Goal: Navigation & Orientation: Find specific page/section

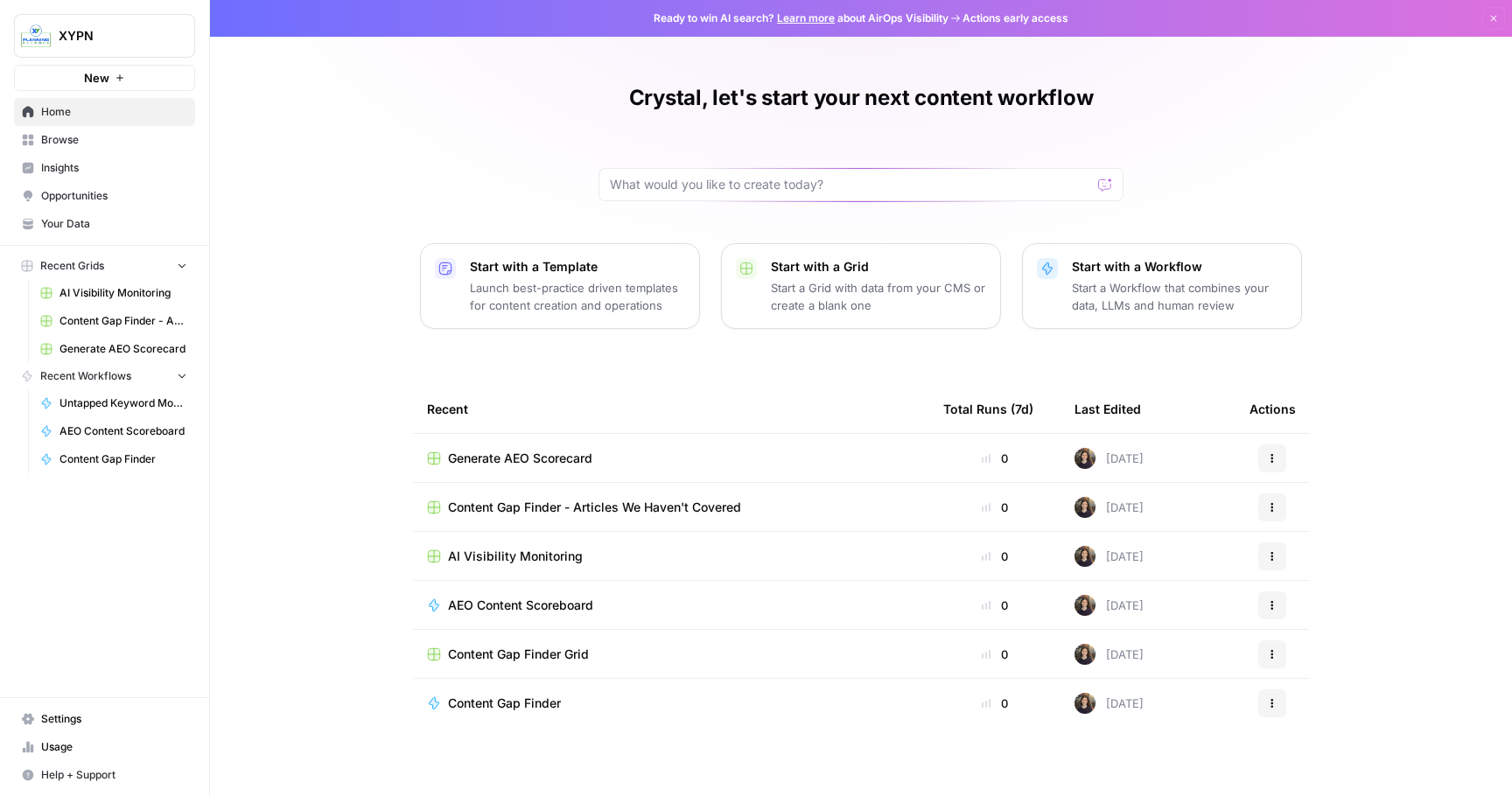
click at [76, 221] on span "Your Data" at bounding box center [113, 224] width 146 height 16
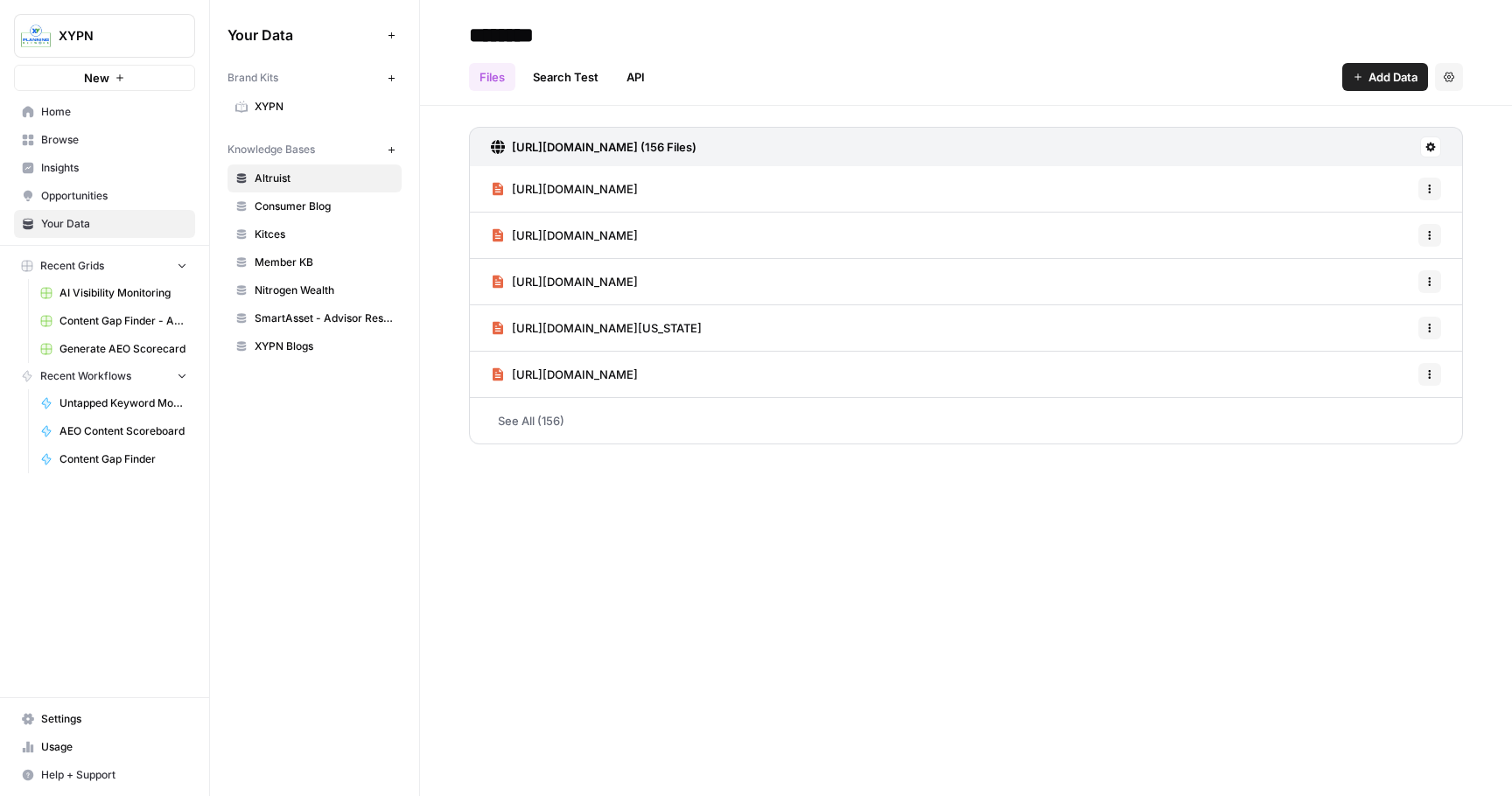
drag, startPoint x: 722, startPoint y: 144, endPoint x: 740, endPoint y: 4, distance: 141.2
click at [314, 211] on span "Consumer Blog" at bounding box center [323, 206] width 139 height 16
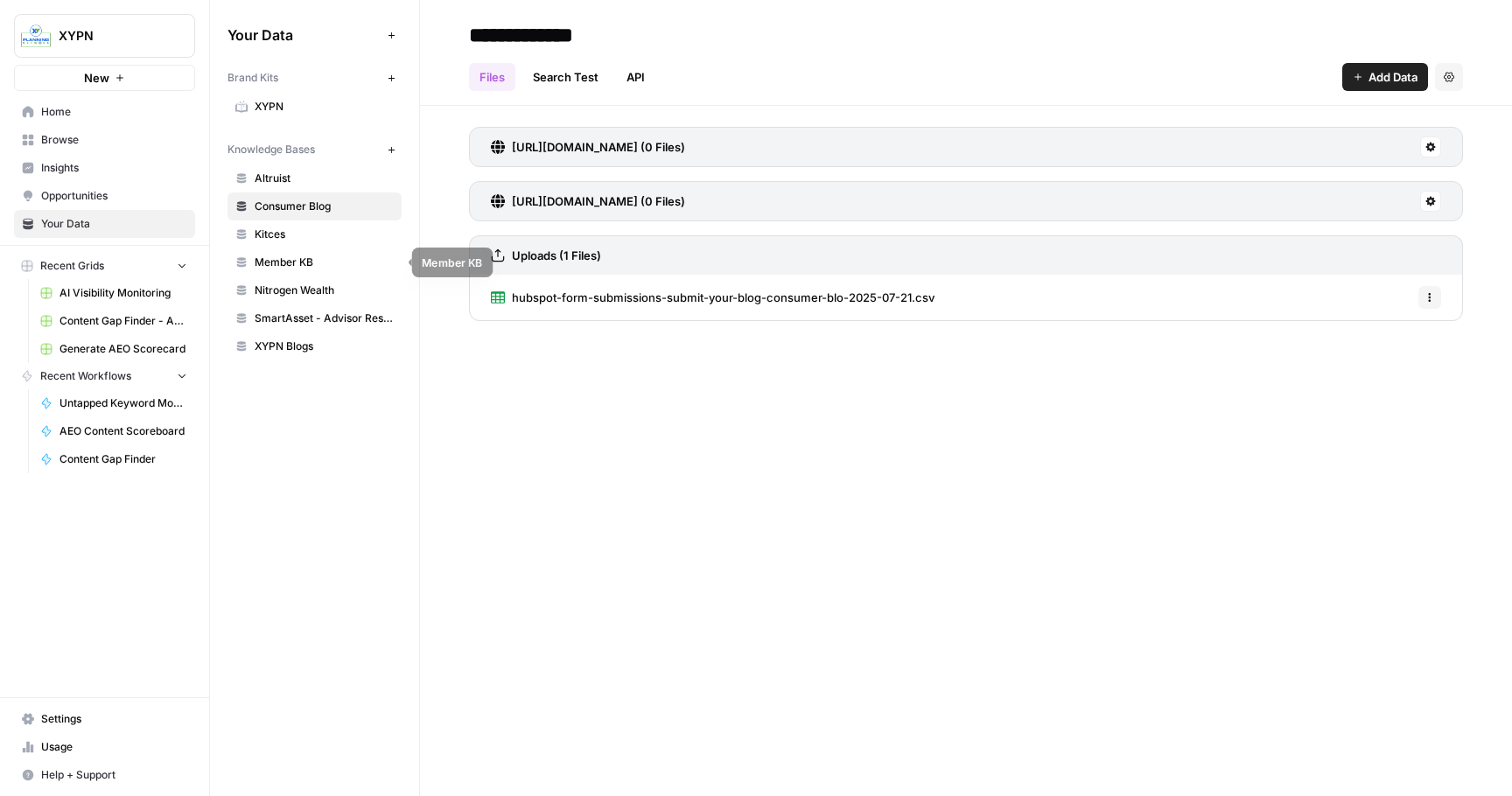
click at [301, 236] on span "Kitces" at bounding box center [323, 235] width 139 height 16
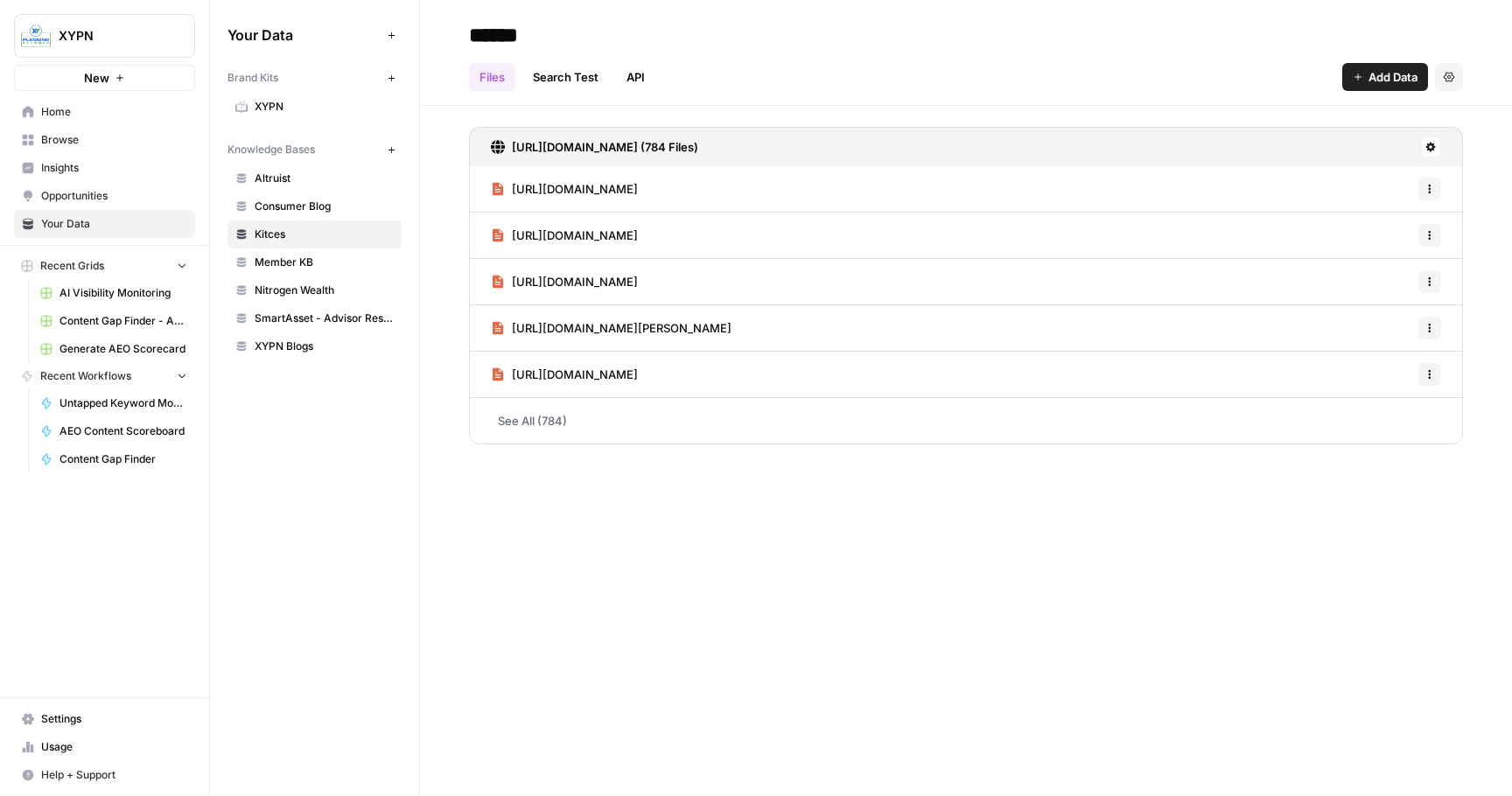
click at [306, 262] on span "Member KB" at bounding box center [323, 262] width 139 height 16
click at [308, 290] on span "Nitrogen Wealth" at bounding box center [323, 290] width 139 height 16
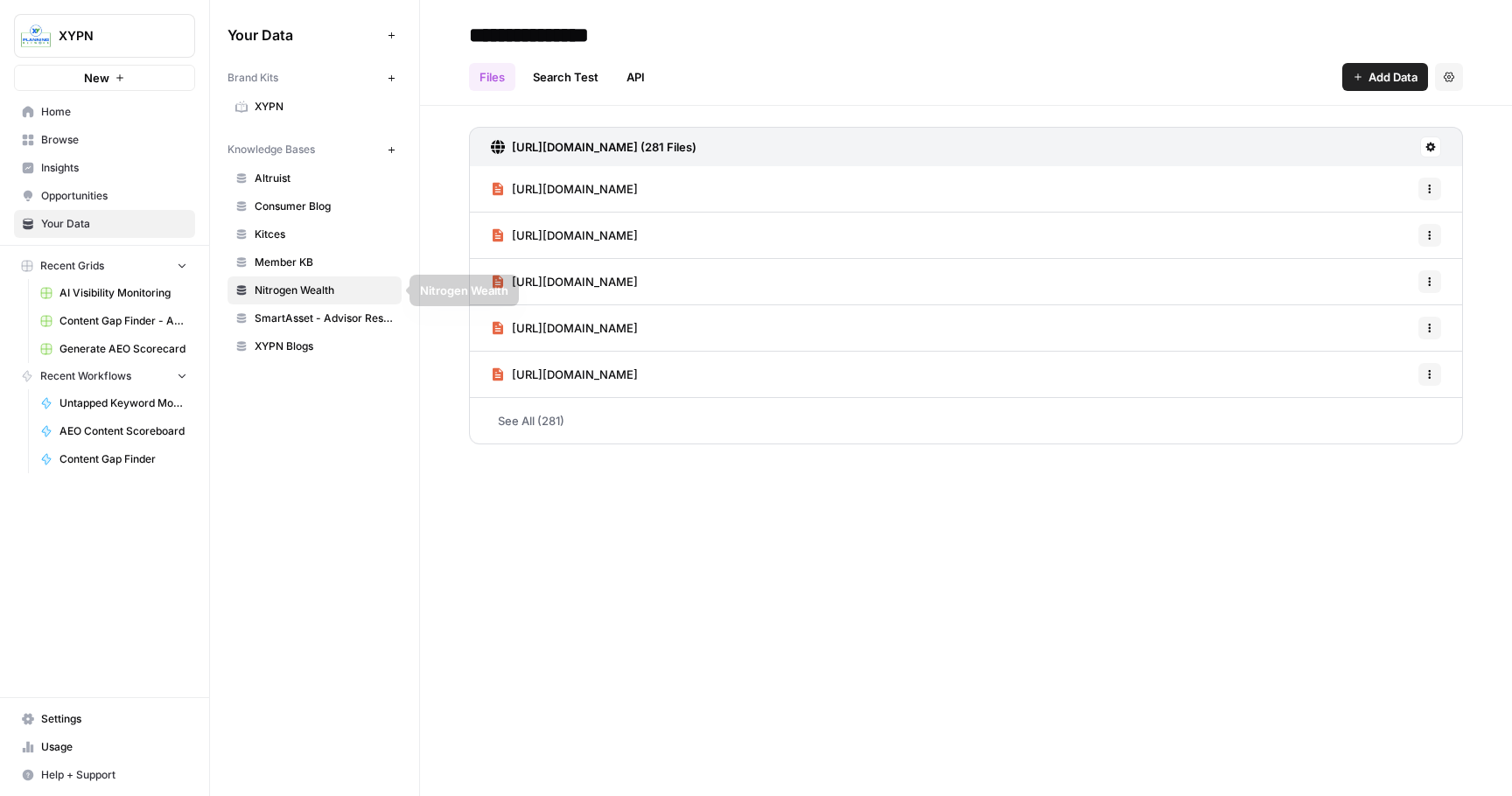
click at [311, 326] on link "SmartAsset - Advisor Resources" at bounding box center [314, 319] width 174 height 28
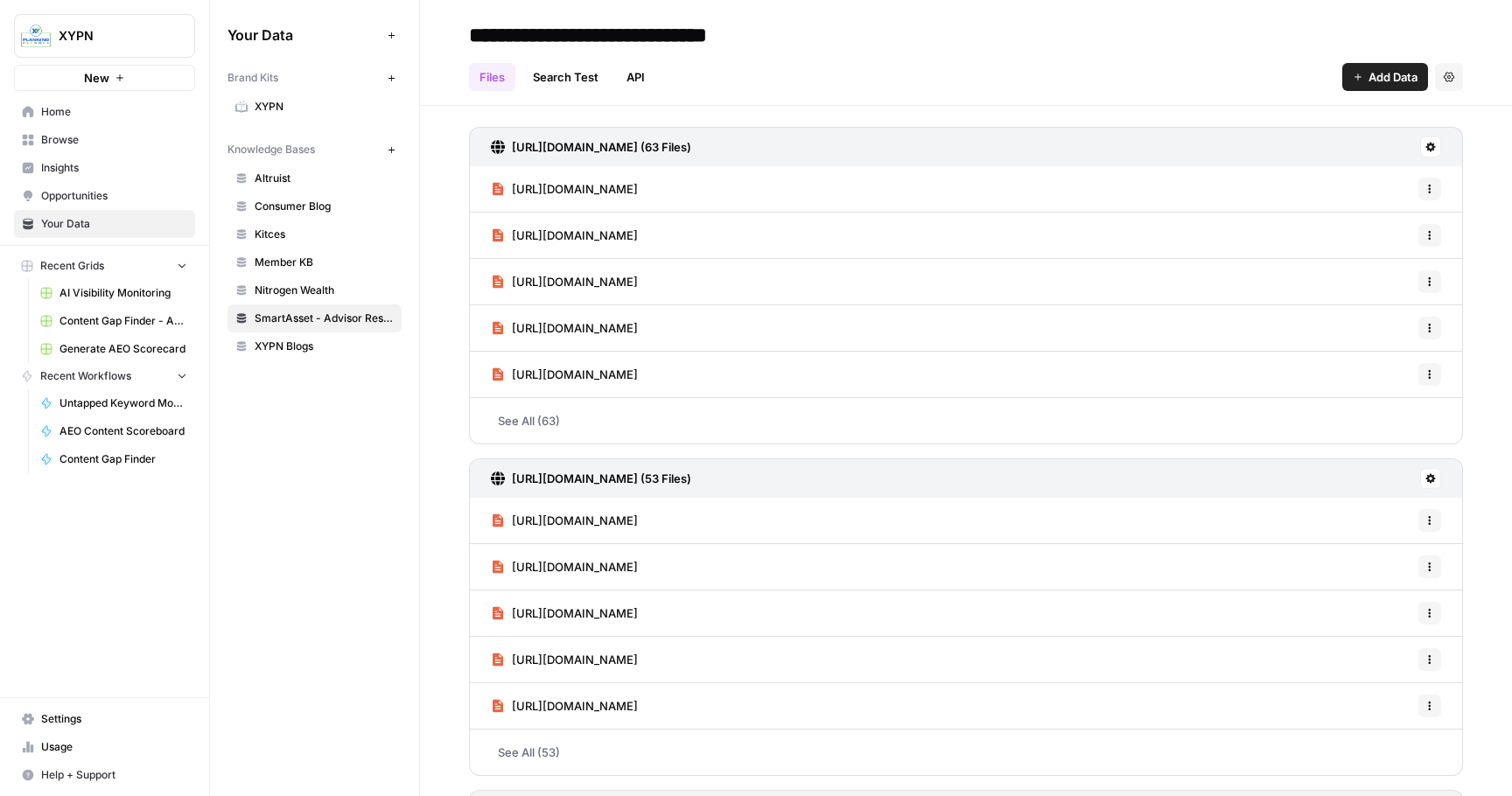
click at [310, 344] on span "XYPN Blogs" at bounding box center [323, 346] width 139 height 16
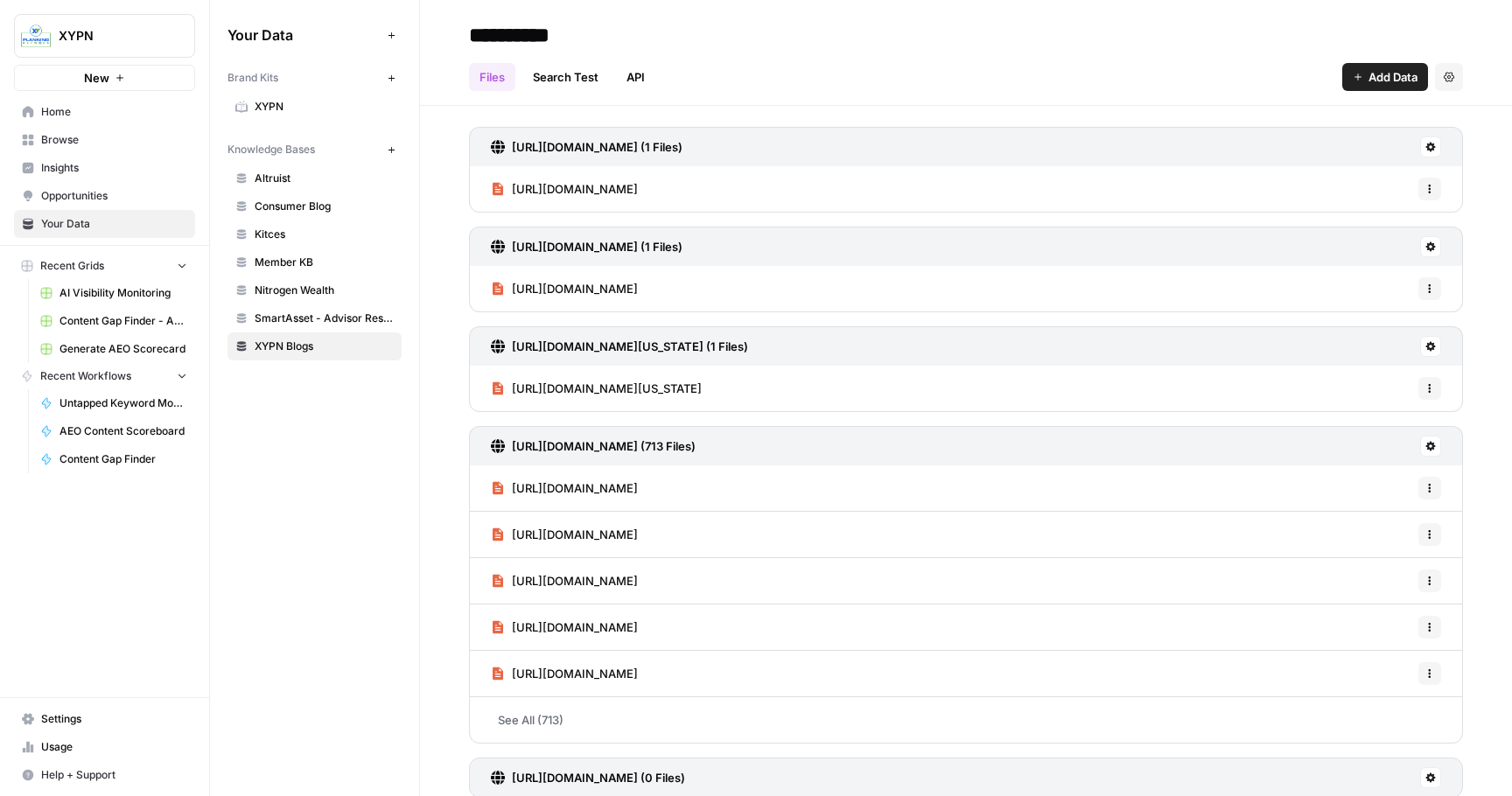
click at [291, 178] on span "Altruist" at bounding box center [323, 179] width 139 height 16
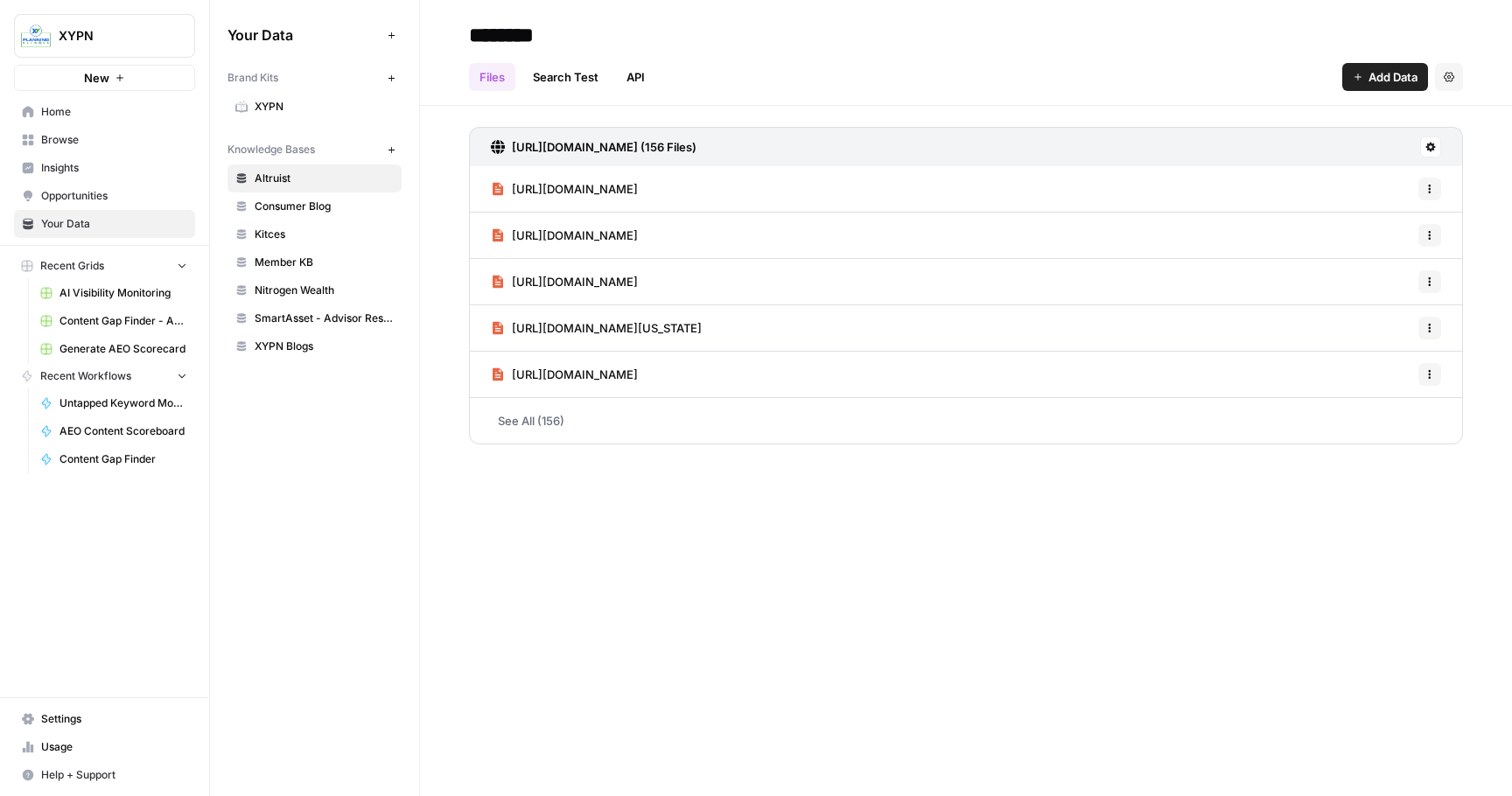
click at [291, 202] on span "Consumer Blog" at bounding box center [323, 206] width 139 height 16
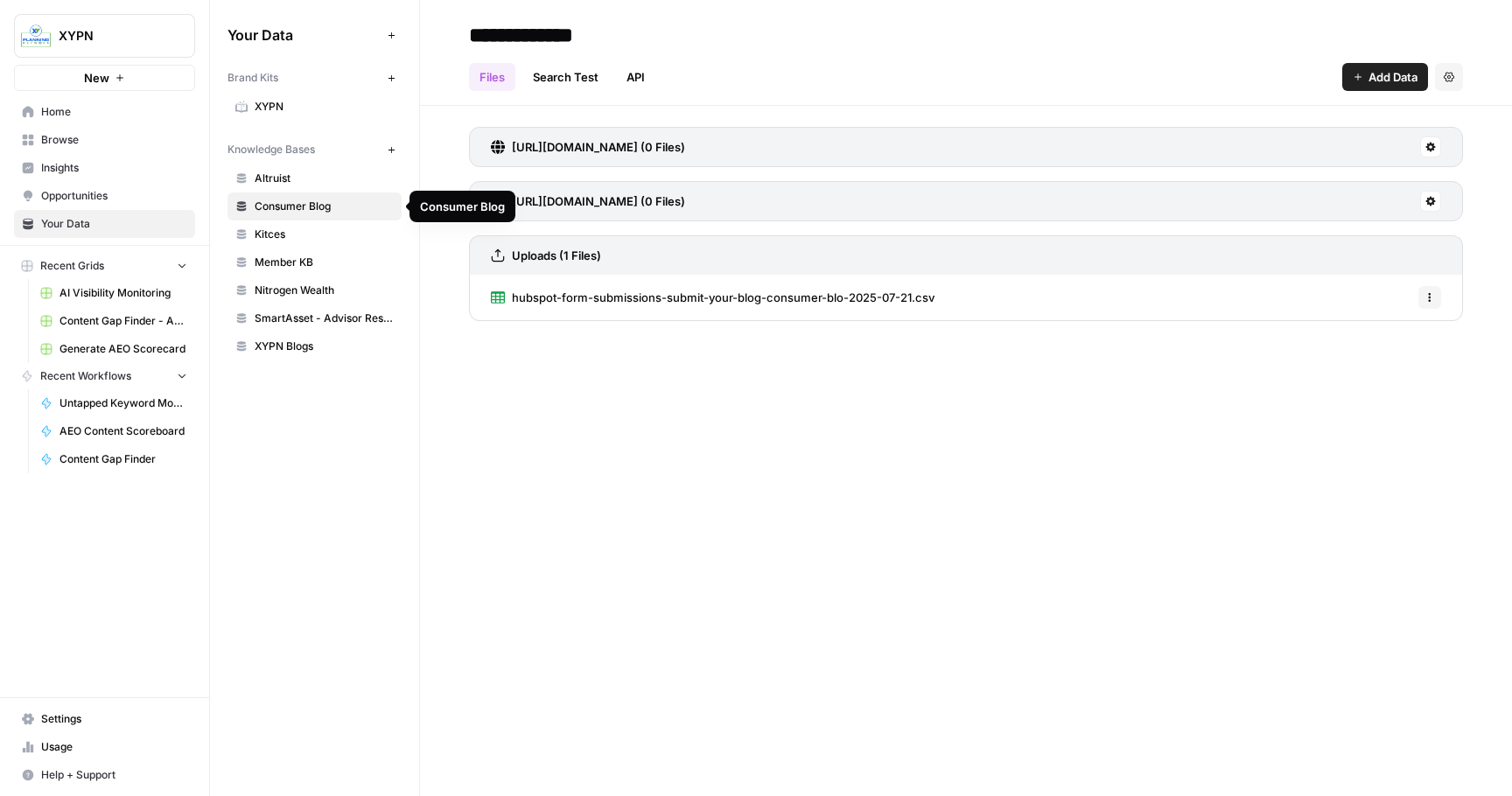
click at [293, 225] on link "Kitces" at bounding box center [314, 235] width 174 height 28
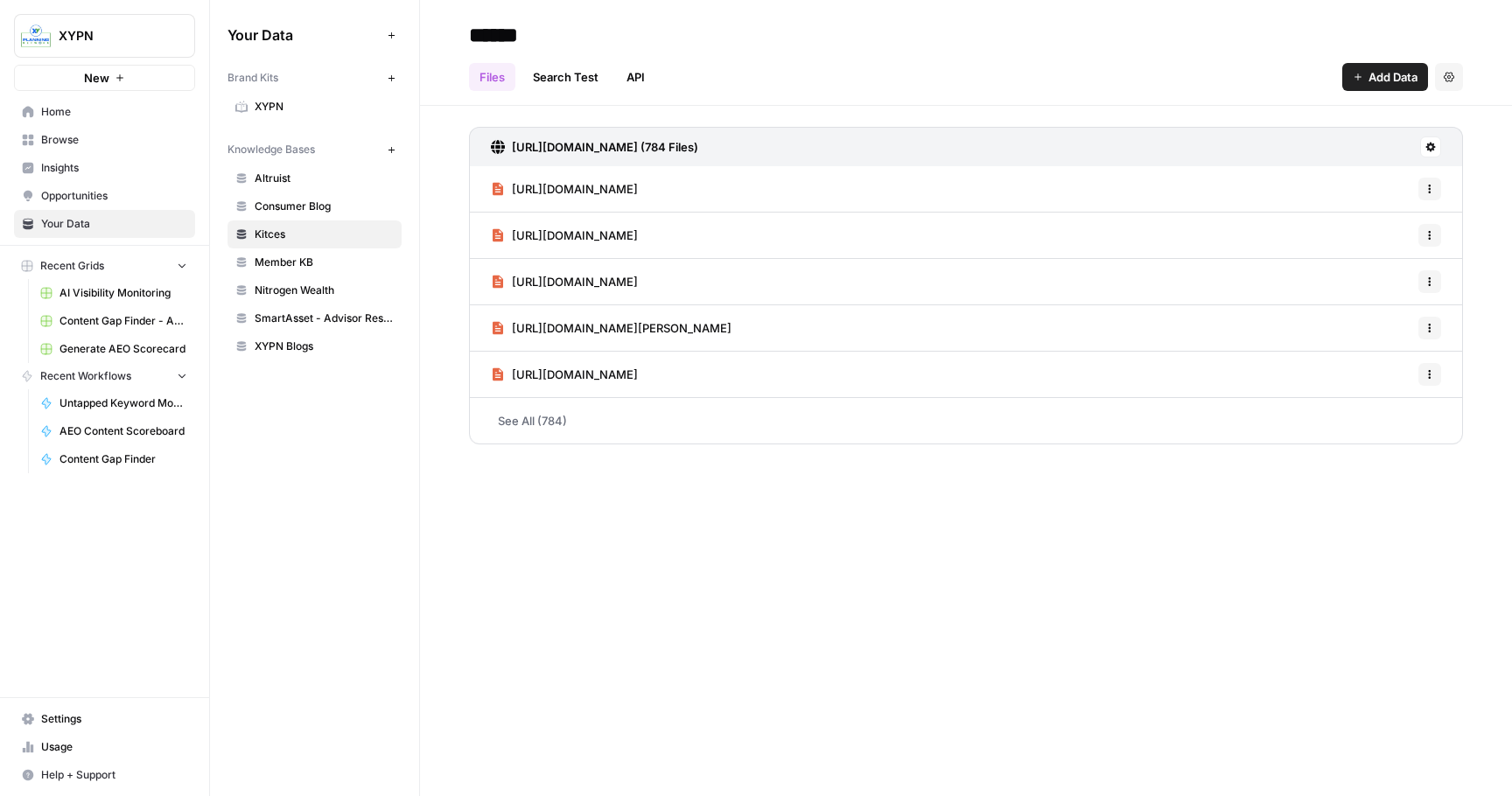
click at [291, 252] on link "Member KB" at bounding box center [314, 262] width 174 height 28
click at [295, 282] on span "Nitrogen Wealth" at bounding box center [323, 290] width 139 height 16
click at [295, 313] on span "SmartAsset - Advisor Resources" at bounding box center [323, 319] width 139 height 16
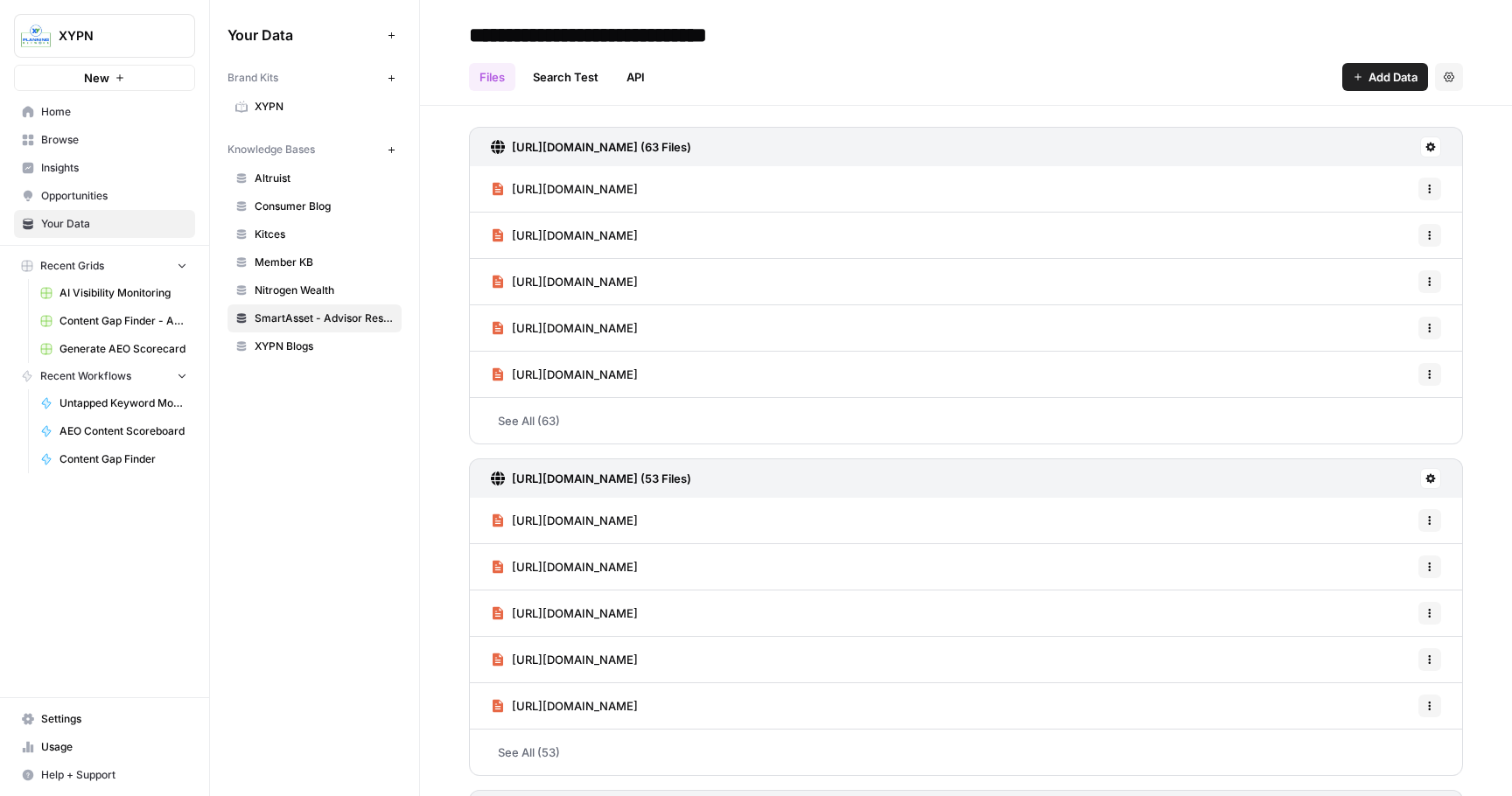
click at [563, 81] on link "Search Test" at bounding box center [566, 77] width 87 height 28
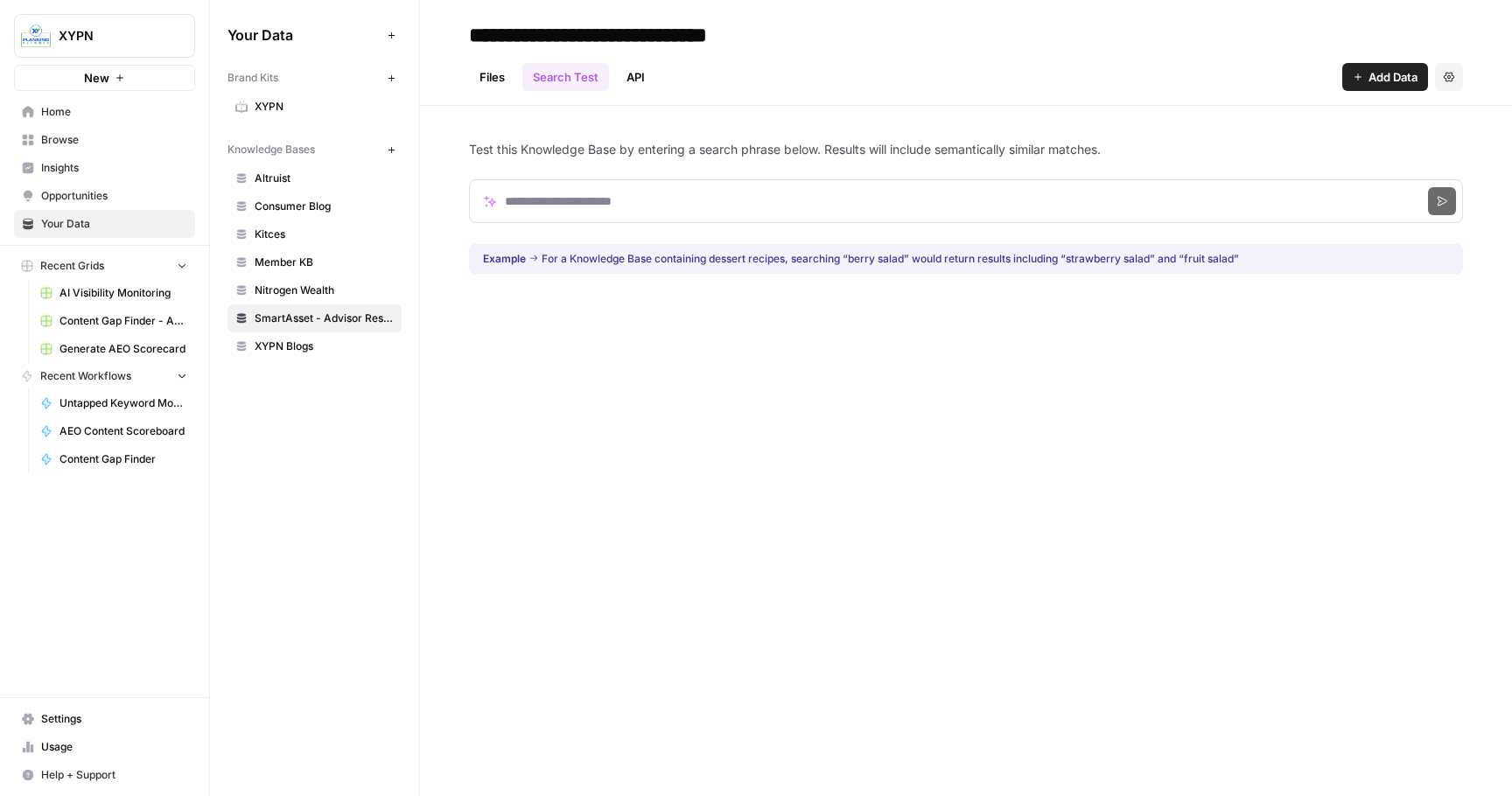
click at [633, 67] on link "API" at bounding box center [635, 77] width 39 height 28
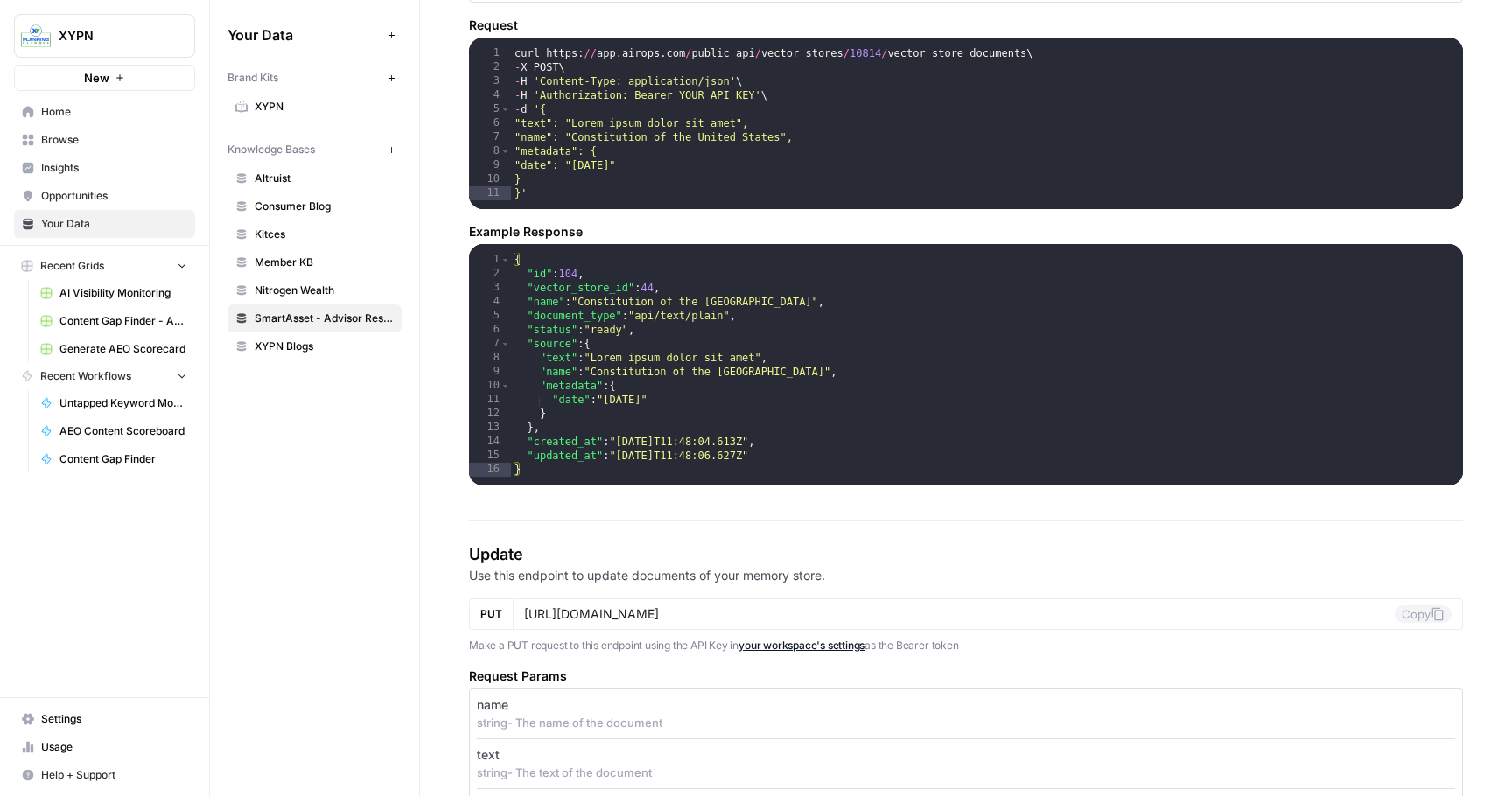
scroll to position [1871, 0]
